Goal: Task Accomplishment & Management: Manage account settings

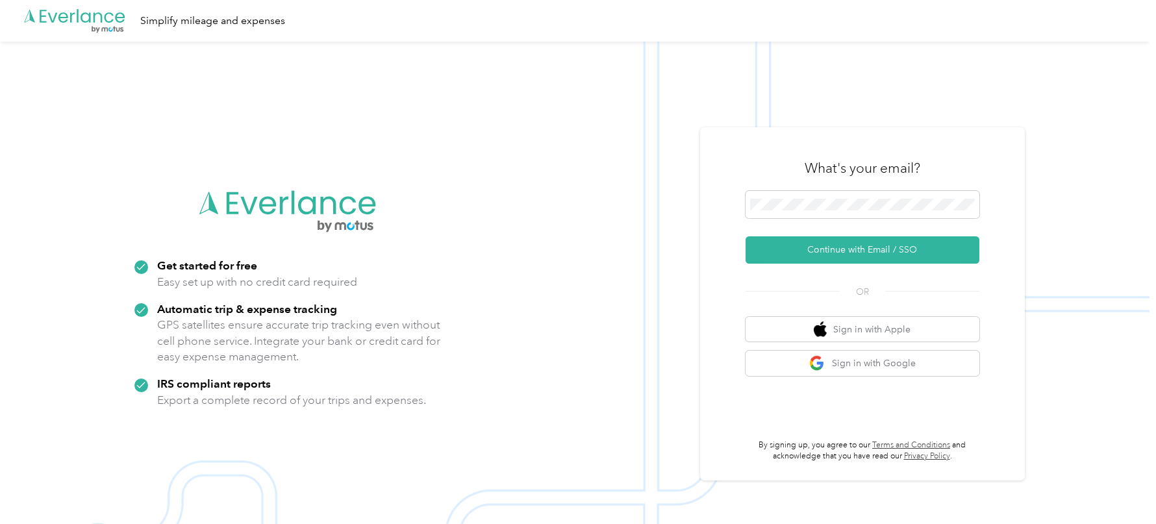
click at [700, 231] on img at bounding box center [575, 304] width 1150 height 524
click at [746, 236] on button "Continue with Email / SSO" at bounding box center [863, 249] width 234 height 27
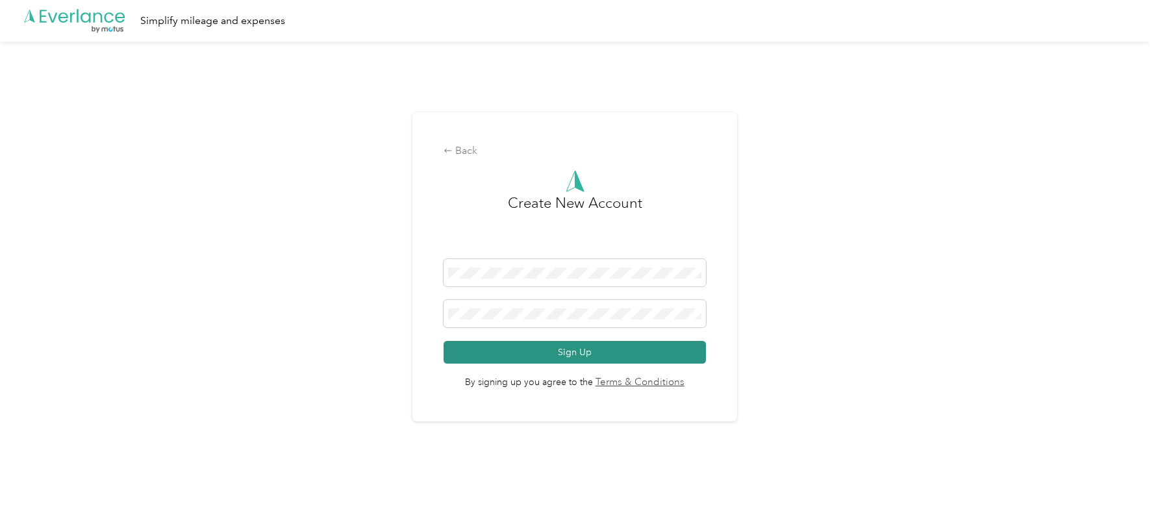
click at [619, 352] on button "Sign Up" at bounding box center [575, 352] width 262 height 23
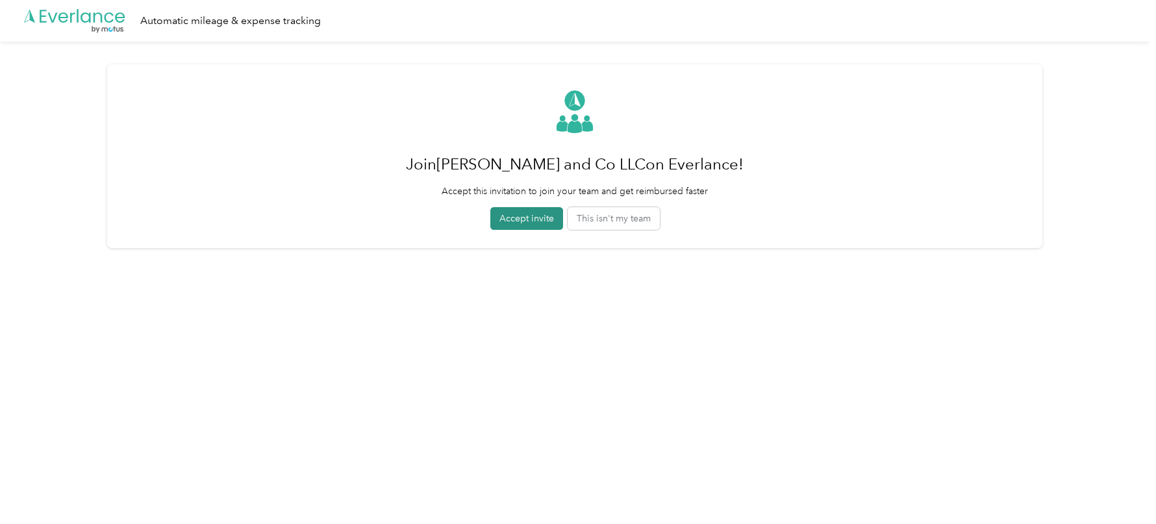
click at [520, 218] on button "Accept invite" at bounding box center [526, 218] width 73 height 23
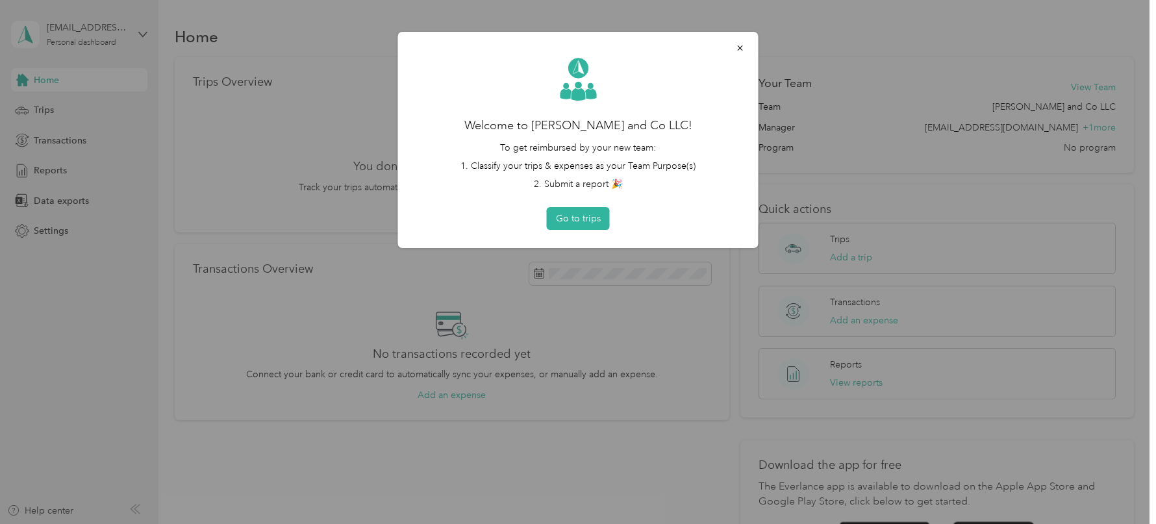
click at [727, 58] on div at bounding box center [740, 47] width 27 height 23
click at [742, 44] on icon "button" at bounding box center [740, 48] width 9 height 9
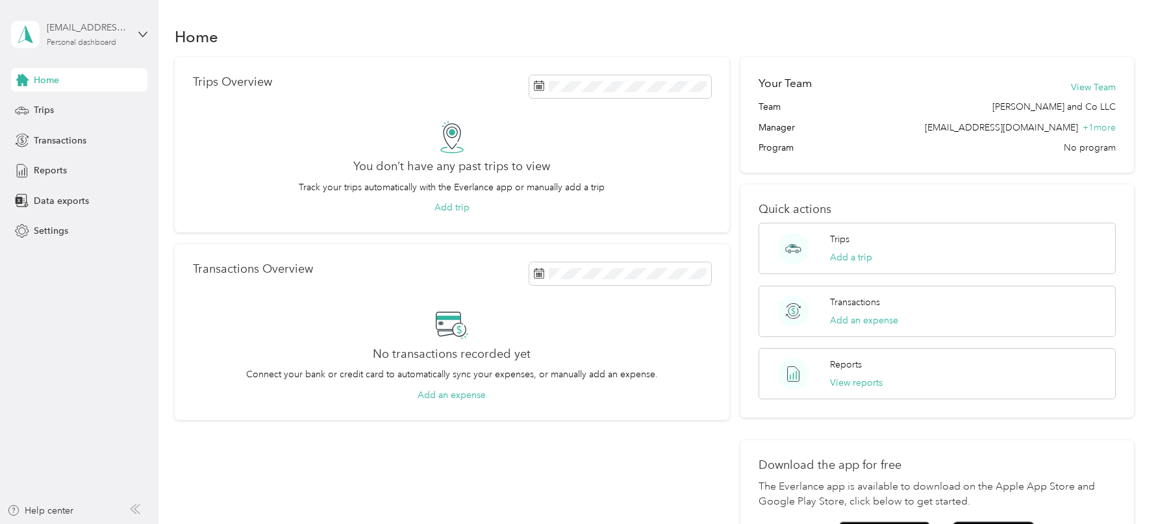
click at [92, 47] on div "Personal dashboard" at bounding box center [81, 43] width 69 height 8
click at [107, 103] on div "Log out" at bounding box center [147, 106] width 255 height 23
